Goal: Information Seeking & Learning: Learn about a topic

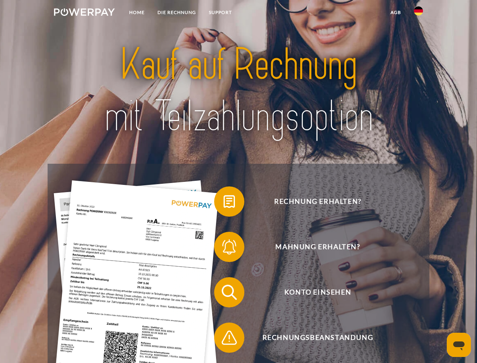
click at [84, 13] on img at bounding box center [84, 12] width 61 height 8
click at [419, 13] on img at bounding box center [418, 10] width 9 height 9
click at [395, 12] on link "agb" at bounding box center [395, 13] width 23 height 14
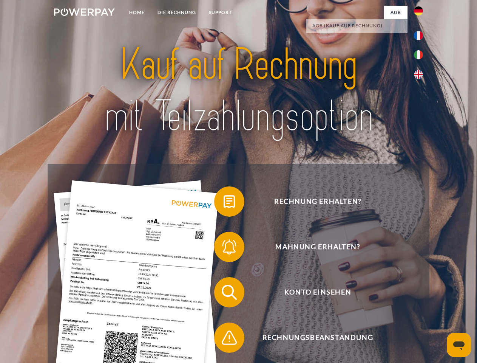
click at [224, 203] on span at bounding box center [218, 201] width 38 height 38
click at [224, 248] on span at bounding box center [218, 247] width 38 height 38
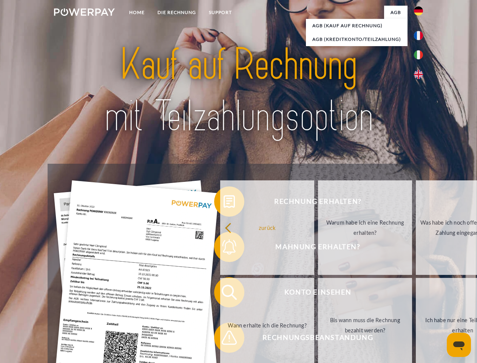
click at [318, 293] on link "Bis wann muss die Rechnung bezahlt werden?" at bounding box center [365, 325] width 94 height 94
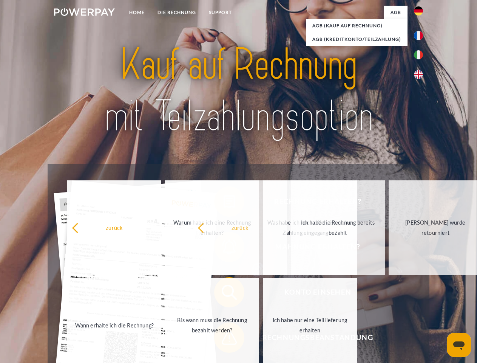
click at [224, 339] on span at bounding box center [218, 337] width 38 height 38
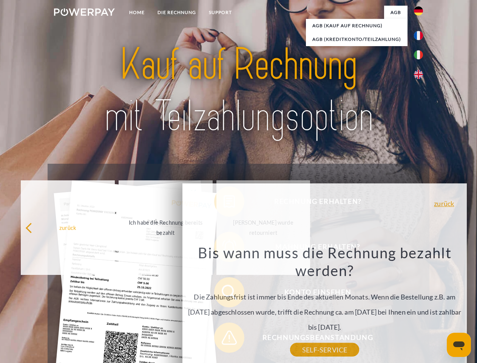
click at [459, 344] on icon "Messaging-Fenster öffnen" at bounding box center [458, 345] width 11 height 9
